Goal: Find specific page/section: Find specific page/section

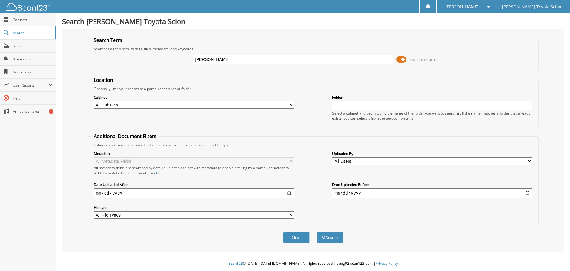
type input "[PERSON_NAME]"
click at [317, 232] on button "Search" at bounding box center [330, 237] width 27 height 11
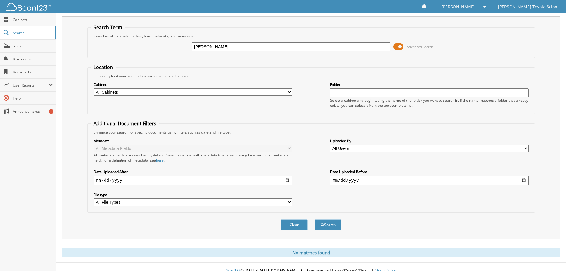
scroll to position [20, 0]
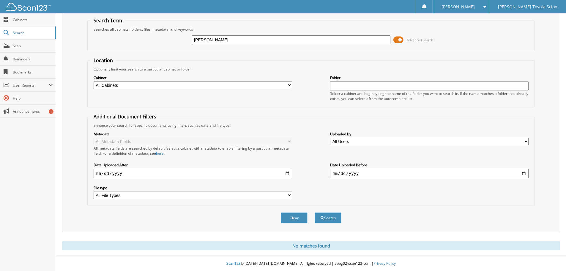
click at [247, 42] on input "[PERSON_NAME]" at bounding box center [291, 39] width 198 height 9
type input "[US_VEHICLE_IDENTIFICATION_NUMBER]"
click at [315, 212] on button "Search" at bounding box center [328, 217] width 27 height 11
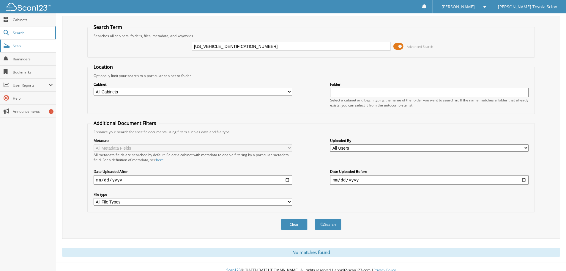
scroll to position [20, 0]
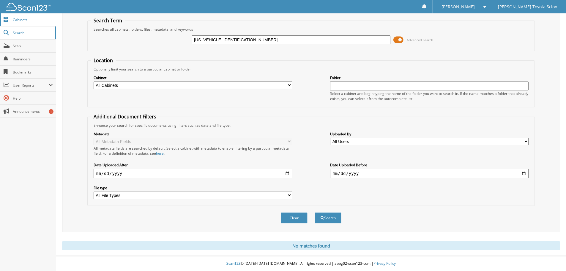
click at [16, 14] on link "Cabinets" at bounding box center [28, 19] width 56 height 13
